Goal: Task Accomplishment & Management: Complete application form

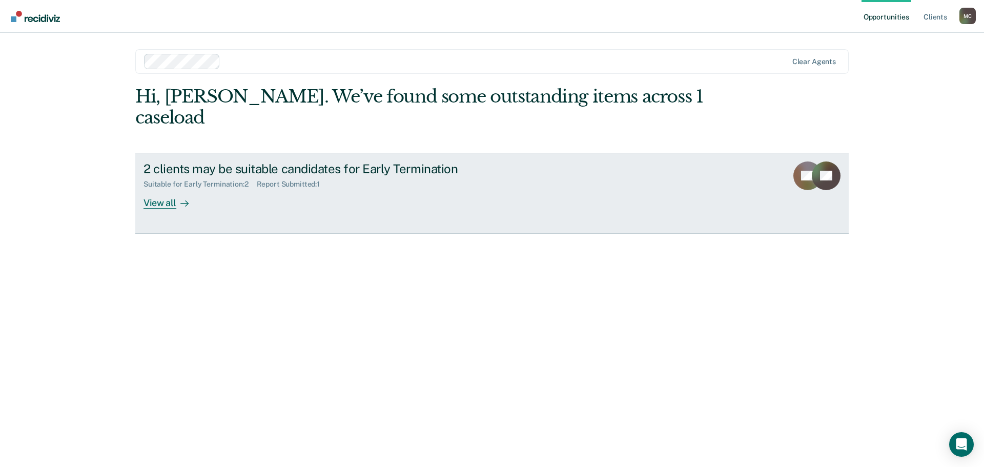
click at [171, 189] on div "View all" at bounding box center [172, 199] width 57 height 20
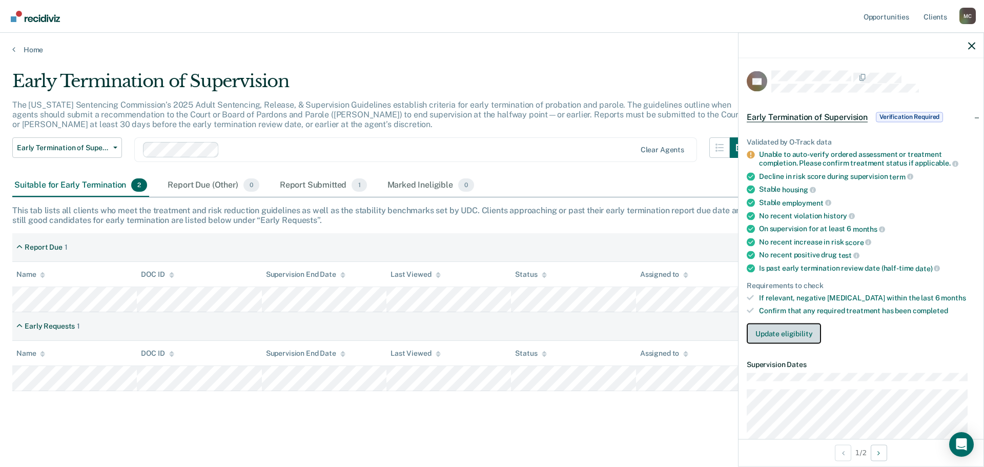
click at [785, 336] on button "Update eligibility" at bounding box center [784, 333] width 74 height 21
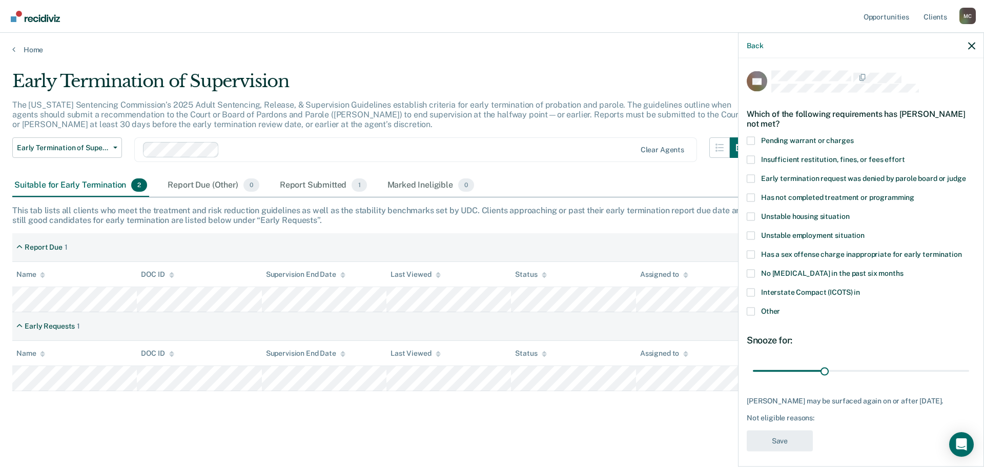
click at [753, 195] on span at bounding box center [751, 197] width 8 height 8
click at [914, 193] on input "Has not completed treatment or programming" at bounding box center [914, 193] width 0 height 0
drag, startPoint x: 820, startPoint y: 369, endPoint x: 786, endPoint y: 368, distance: 33.3
type input "14"
click at [786, 368] on input "range" at bounding box center [861, 371] width 216 height 18
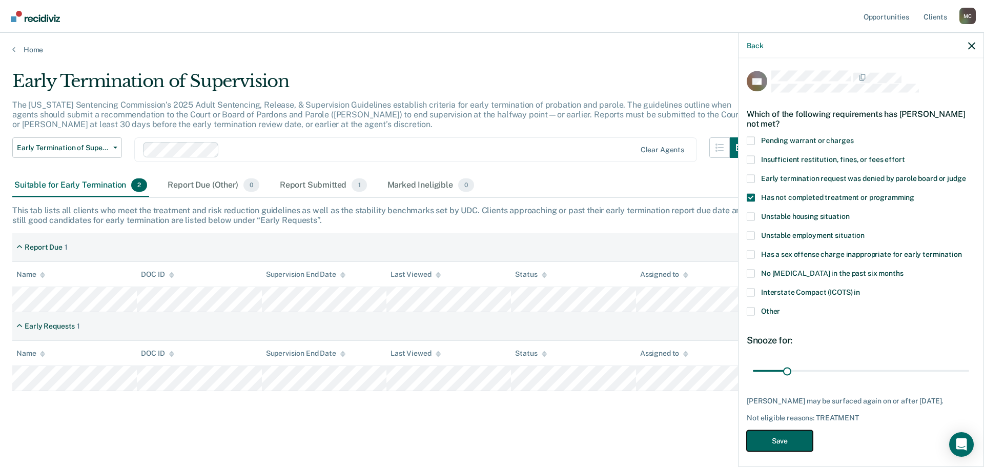
click at [795, 448] on button "Save" at bounding box center [780, 440] width 66 height 21
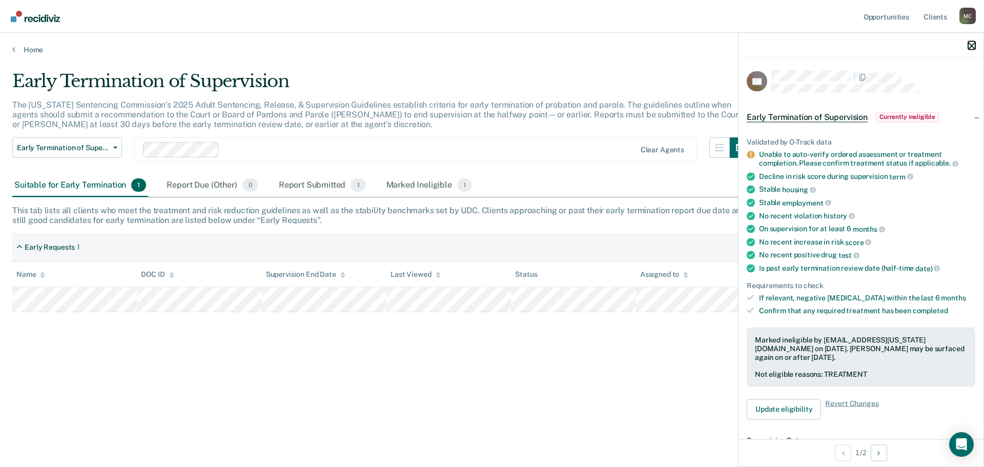
click at [969, 45] on icon "button" at bounding box center [971, 45] width 7 height 7
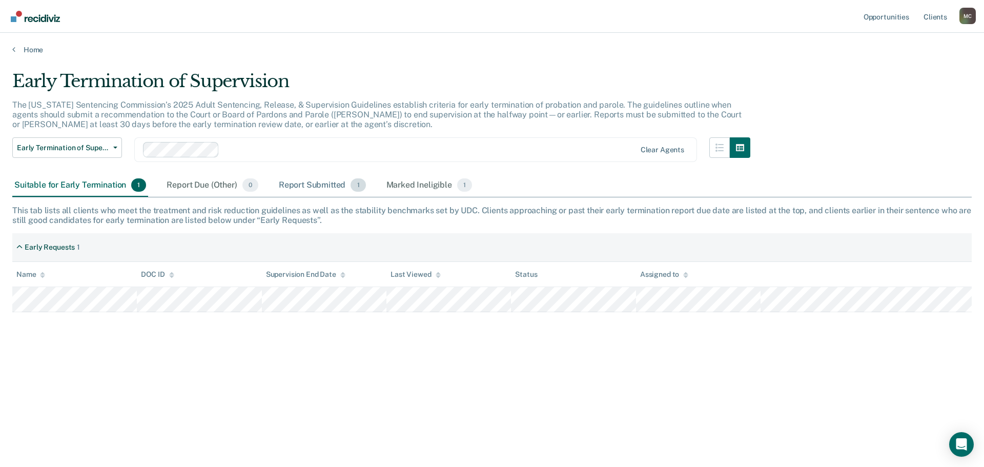
click at [323, 186] on div "Report Submitted 1" at bounding box center [322, 185] width 91 height 23
